Goal: Entertainment & Leisure: Consume media (video, audio)

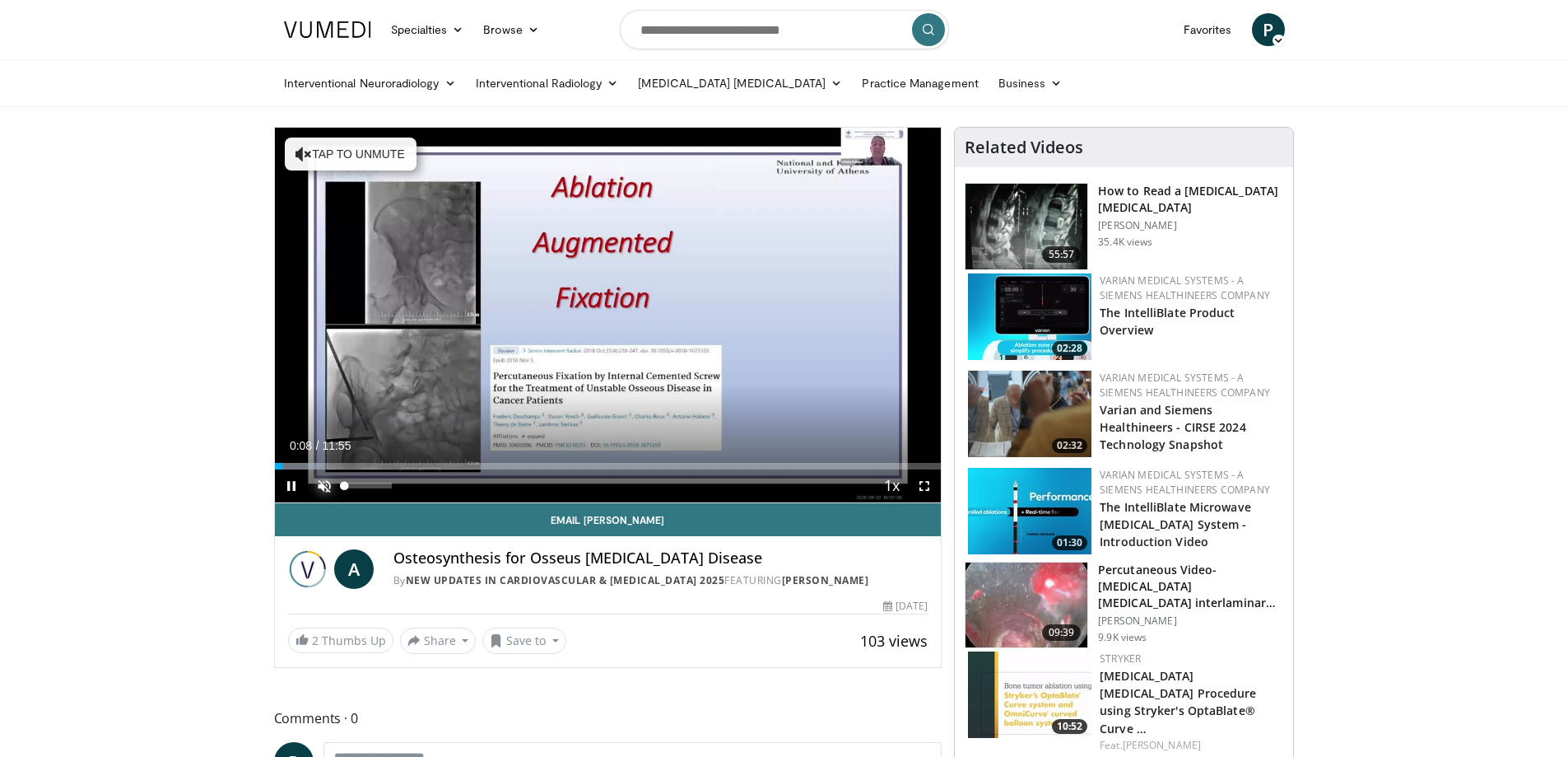
click at [322, 486] on span "Video Player" at bounding box center [324, 485] width 33 height 33
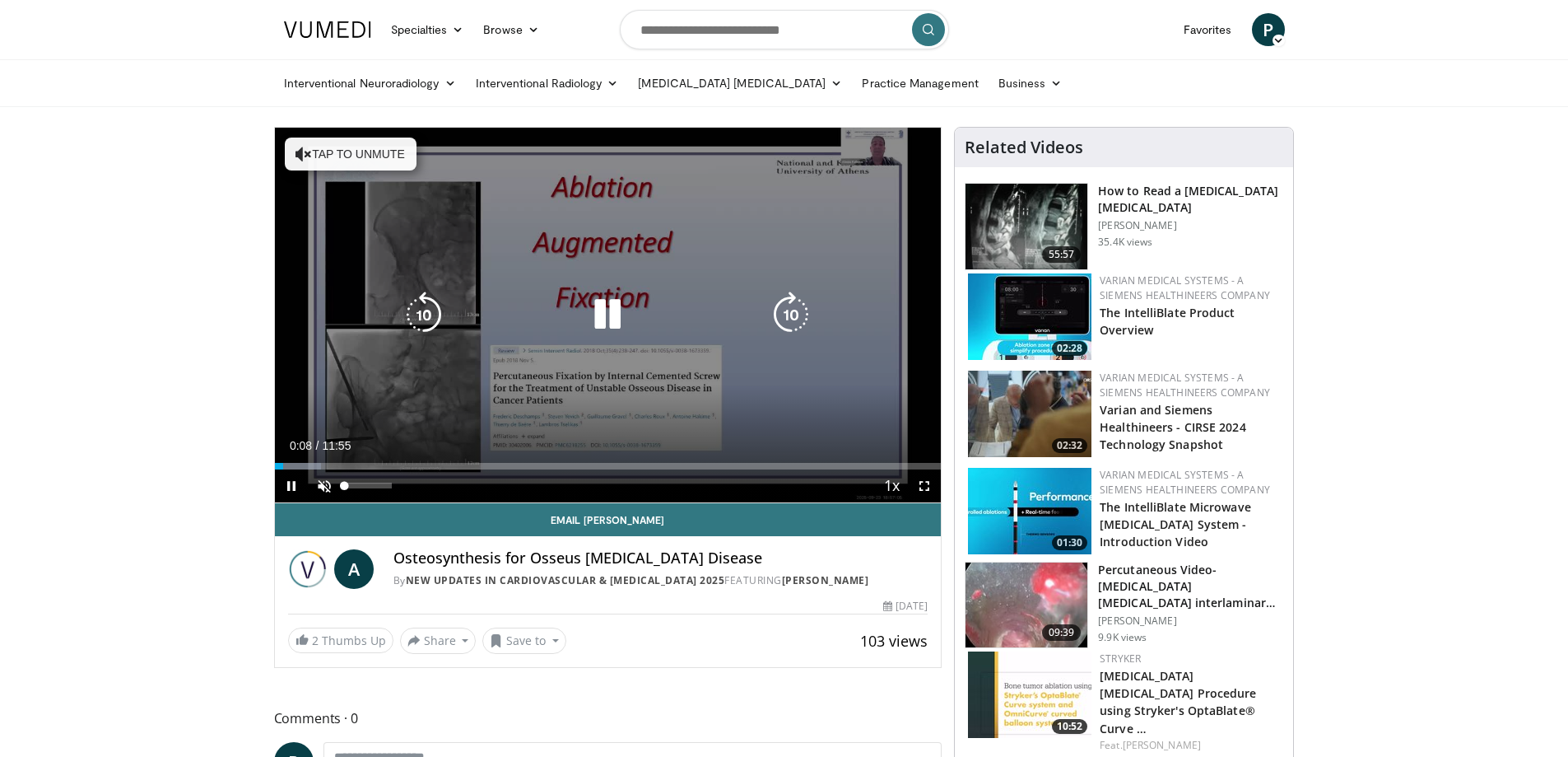
click at [526, 416] on div "10 seconds Tap to unmute" at bounding box center [608, 314] width 667 height 375
click at [609, 311] on icon "Video Player" at bounding box center [608, 314] width 46 height 46
click at [610, 303] on icon "Video Player" at bounding box center [608, 314] width 46 height 46
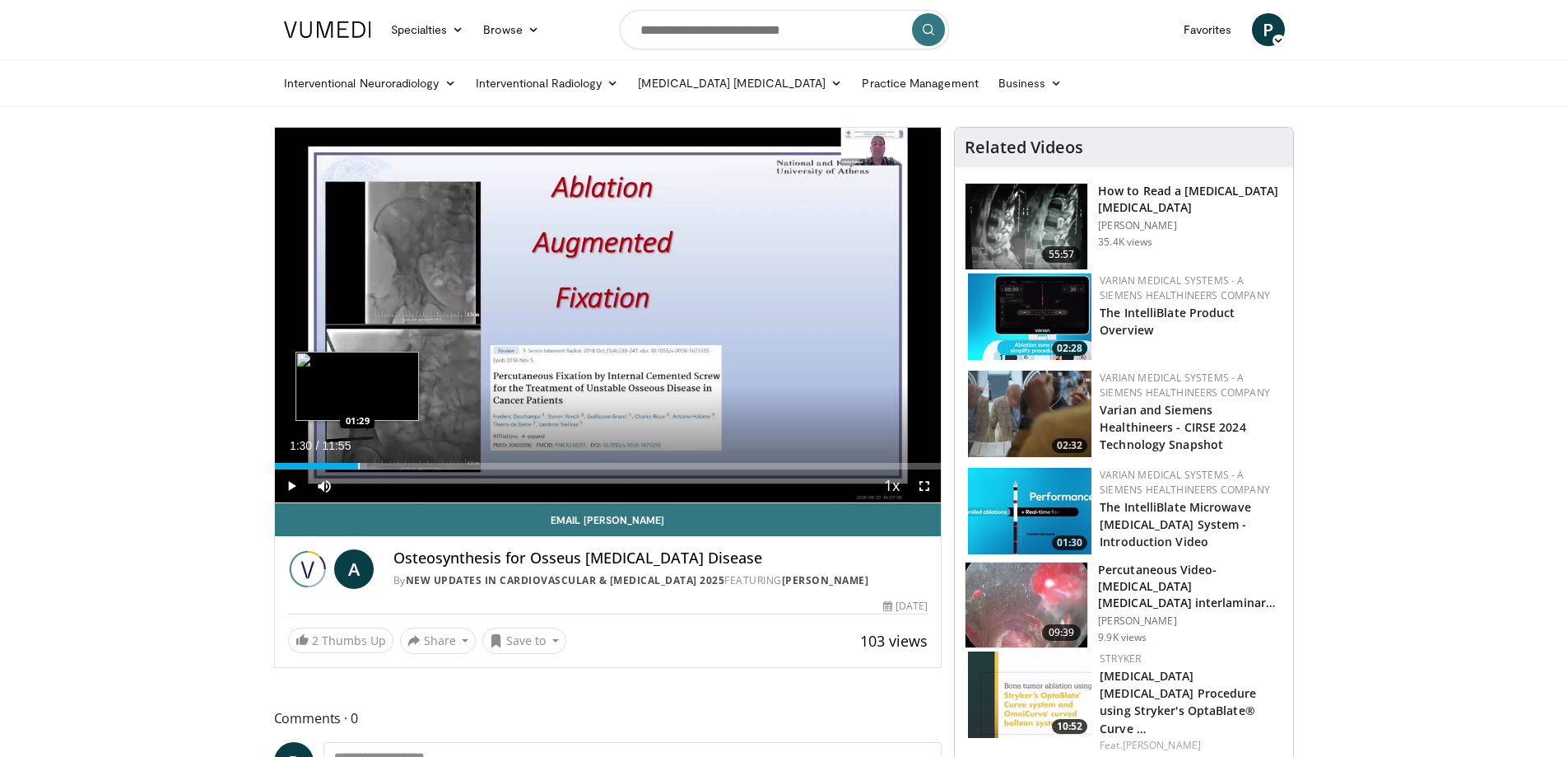
click at [358, 467] on div "Progress Bar" at bounding box center [359, 466] width 2 height 7
click at [347, 468] on div "01:30" at bounding box center [316, 466] width 84 height 7
click at [376, 468] on div "Progress Bar" at bounding box center [377, 466] width 2 height 7
click at [434, 468] on div "Progress Bar" at bounding box center [435, 466] width 2 height 7
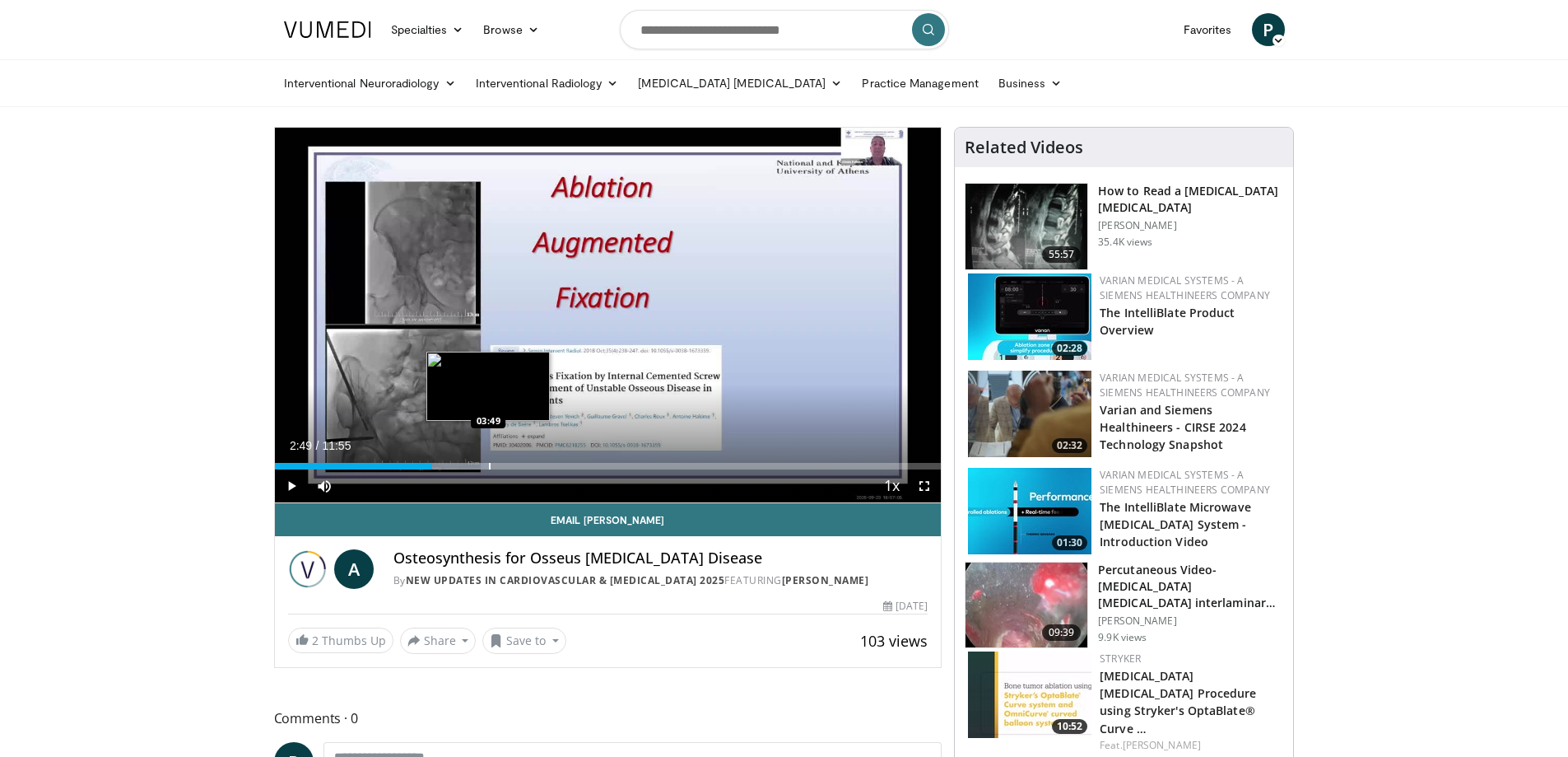
click at [489, 468] on div "Progress Bar" at bounding box center [490, 466] width 2 height 7
click at [519, 468] on div "Progress Bar" at bounding box center [520, 466] width 2 height 7
click at [542, 467] on div "Progress Bar" at bounding box center [543, 466] width 2 height 7
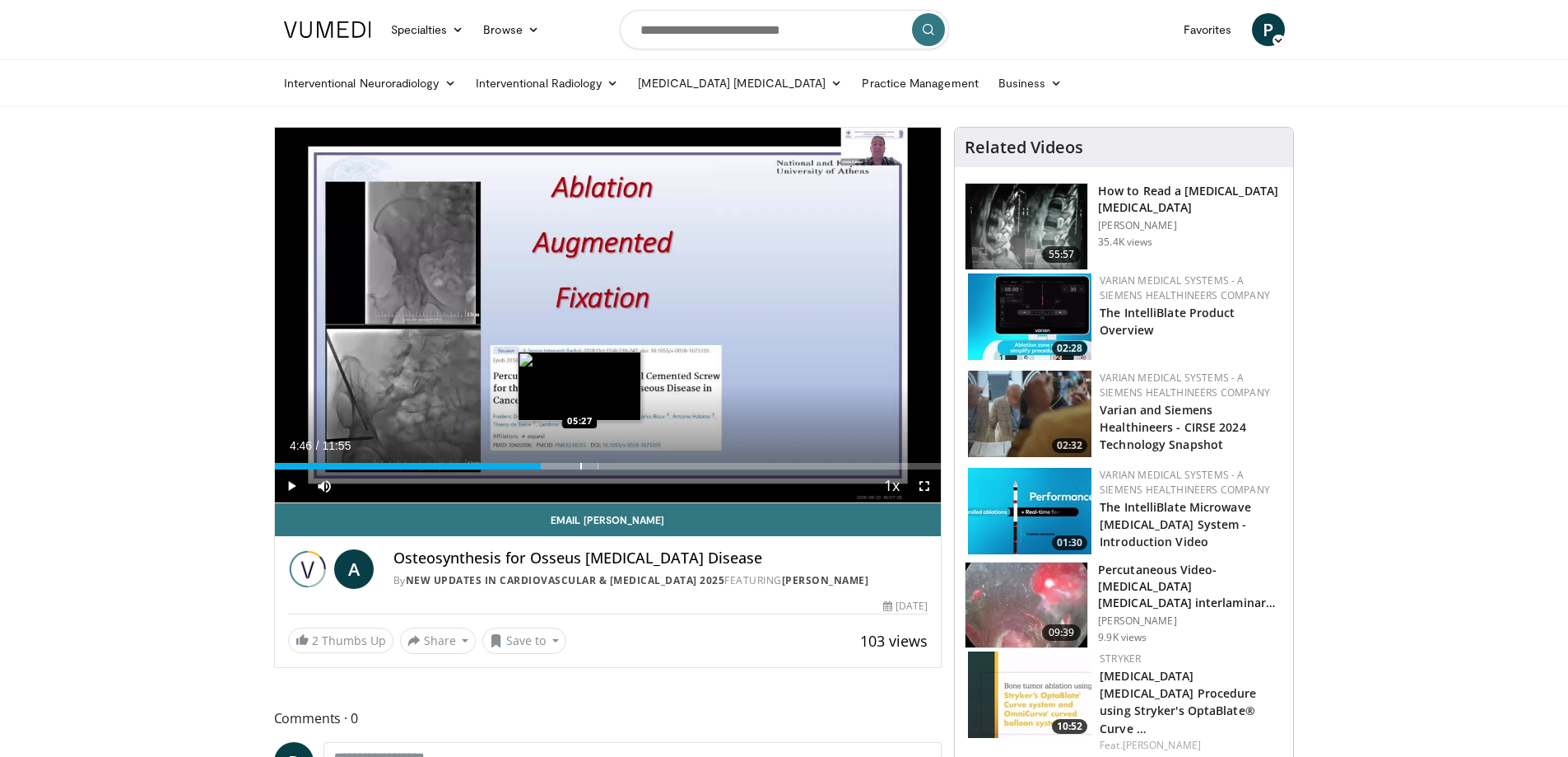
click at [582, 463] on div "Progress Bar" at bounding box center [557, 466] width 84 height 7
click at [610, 466] on div "Progress Bar" at bounding box center [611, 466] width 2 height 7
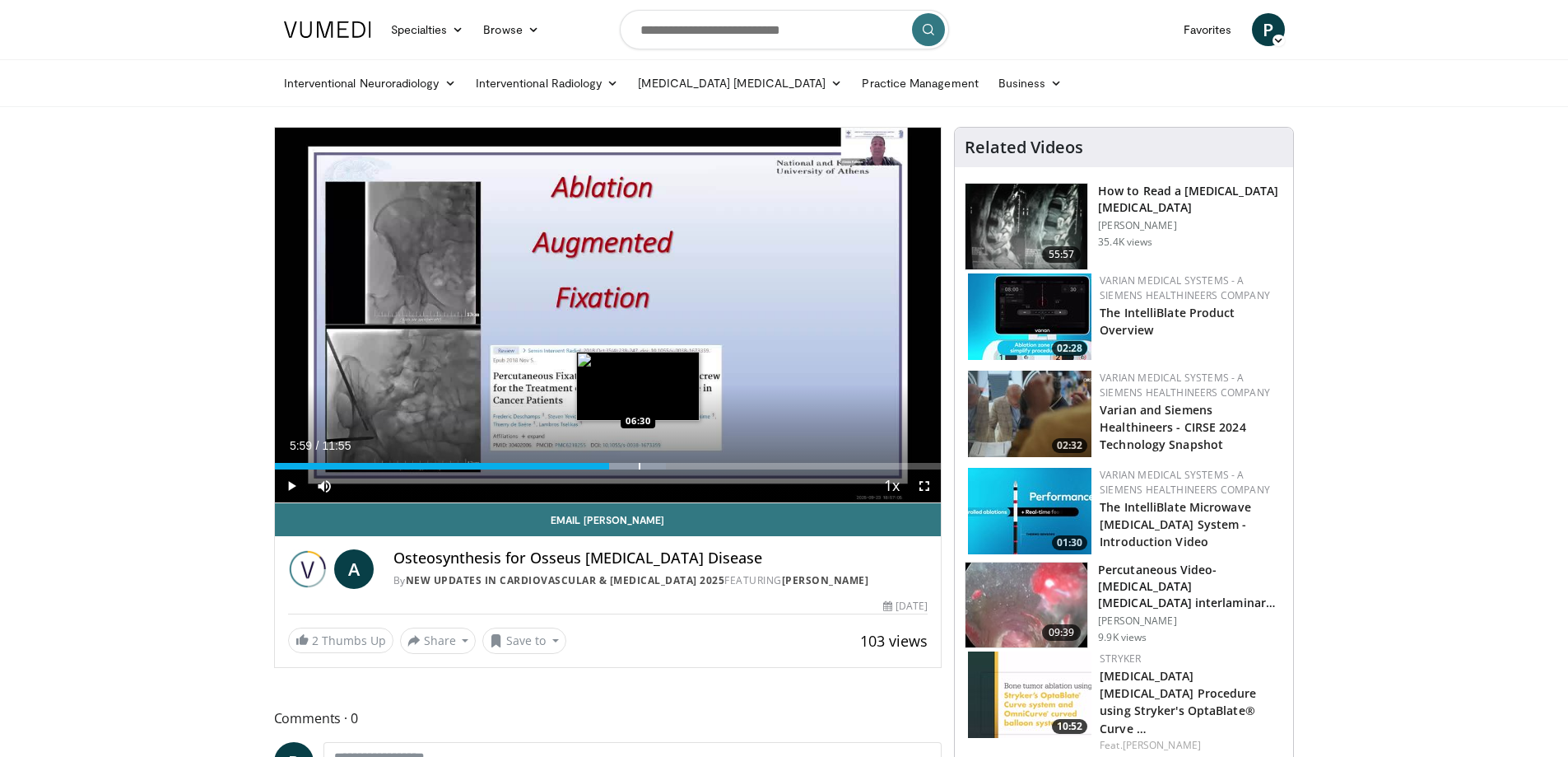
click at [638, 469] on div "Progress Bar" at bounding box center [639, 466] width 2 height 7
click at [672, 469] on div "Progress Bar" at bounding box center [673, 466] width 2 height 7
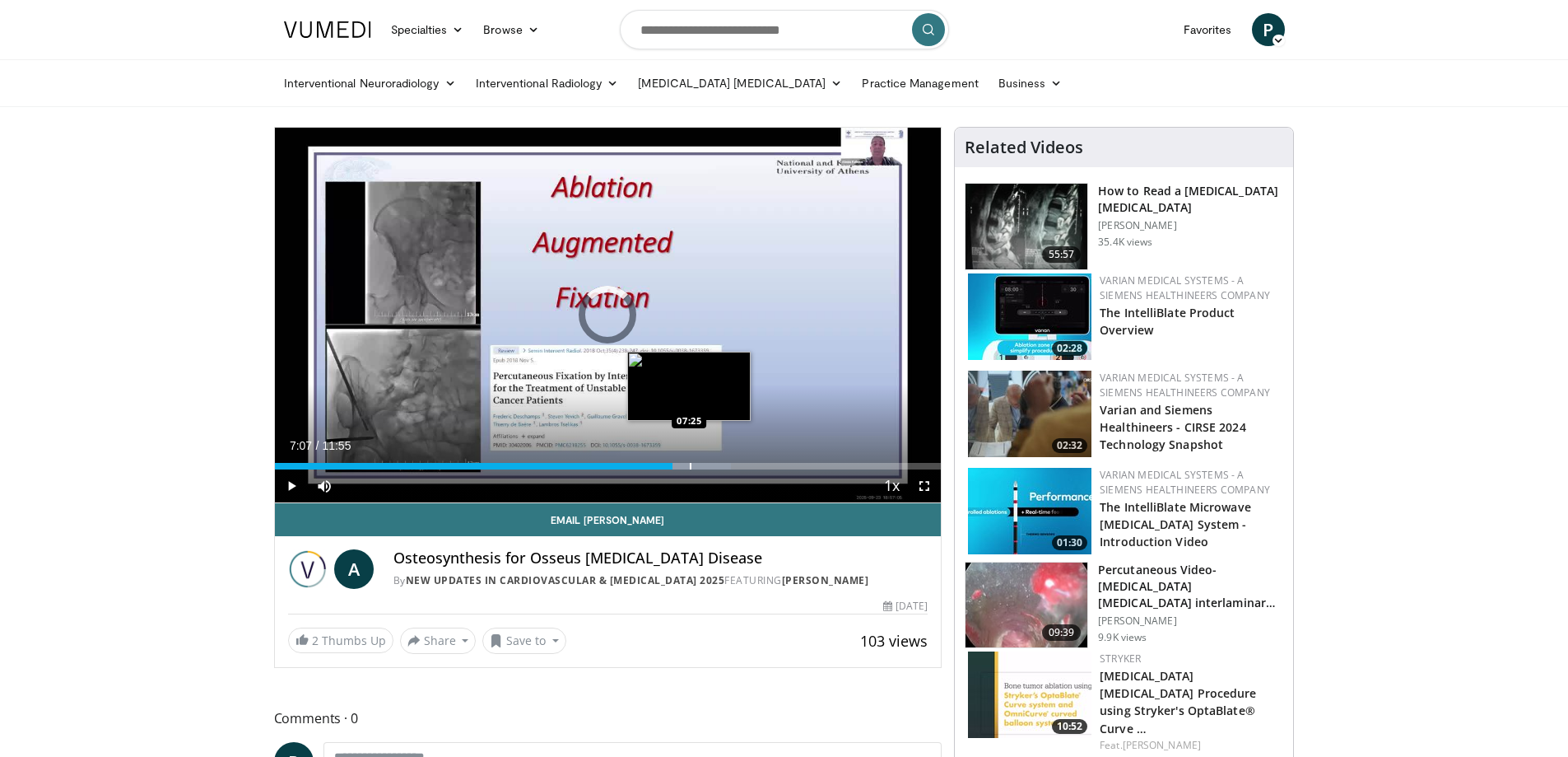
click at [690, 468] on div "Progress Bar" at bounding box center [691, 466] width 2 height 7
click at [728, 468] on div "Progress Bar" at bounding box center [729, 466] width 2 height 7
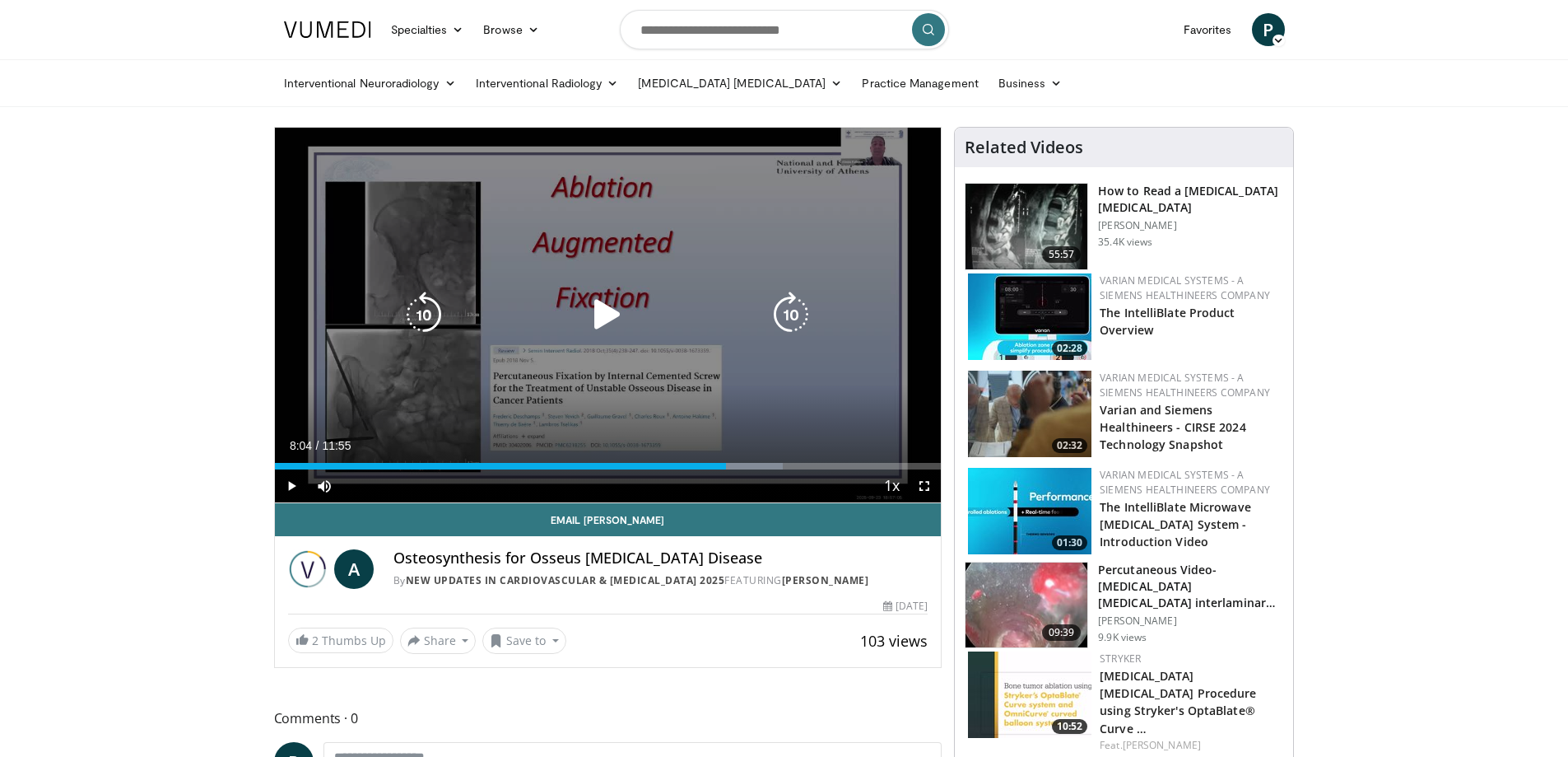
click at [601, 313] on icon "Video Player" at bounding box center [608, 314] width 46 height 46
